Goal: Information Seeking & Learning: Understand process/instructions

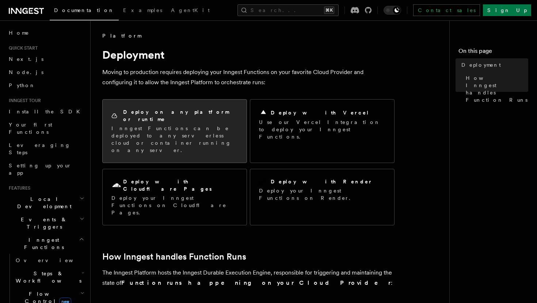
click at [190, 112] on h2 "Deploy on any platform or runtime" at bounding box center [180, 115] width 115 height 15
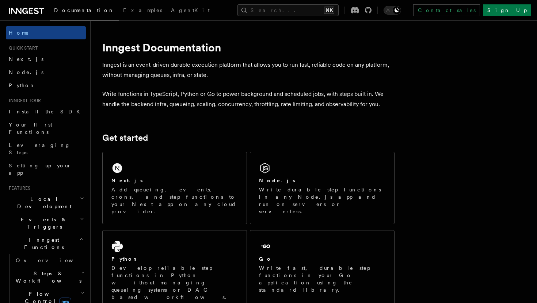
click at [81, 234] on h2 "Inngest Functions" at bounding box center [46, 244] width 80 height 20
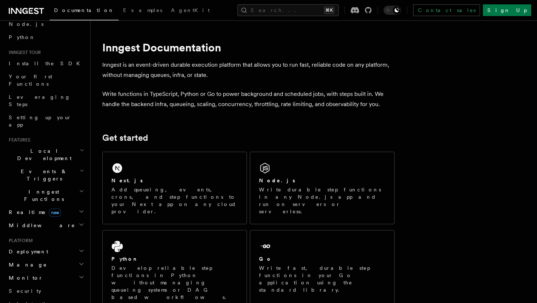
scroll to position [55, 0]
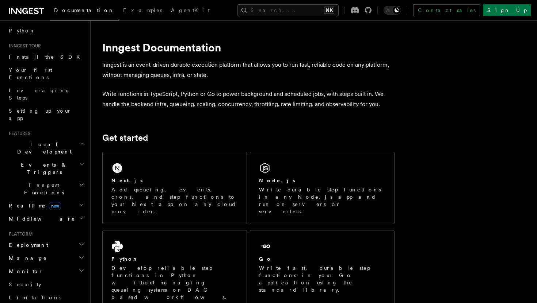
click at [74, 239] on h2 "Deployment" at bounding box center [46, 245] width 80 height 13
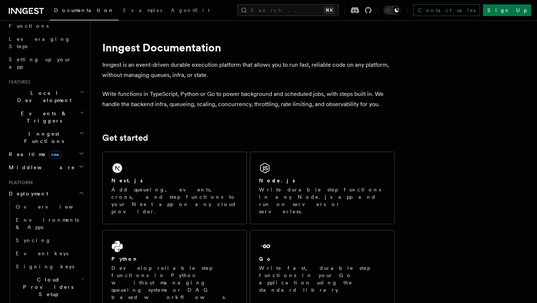
scroll to position [121, 0]
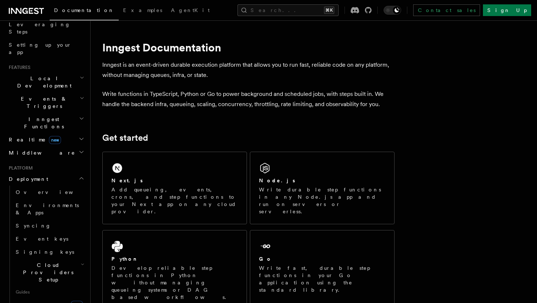
click at [83, 262] on icon "button" at bounding box center [83, 265] width 4 height 6
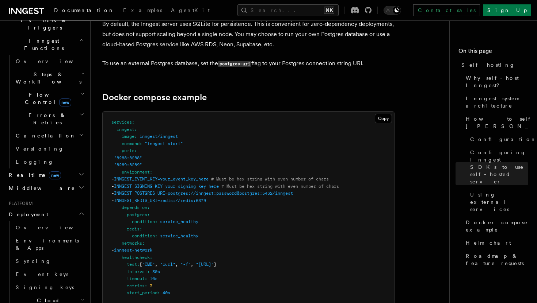
scroll to position [1899, 0]
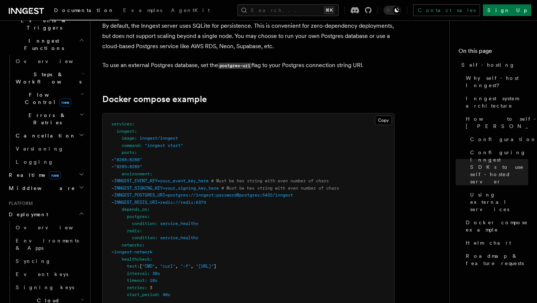
click at [172, 136] on span "inngest/inngest" at bounding box center [158, 138] width 38 height 5
